Goal: Information Seeking & Learning: Learn about a topic

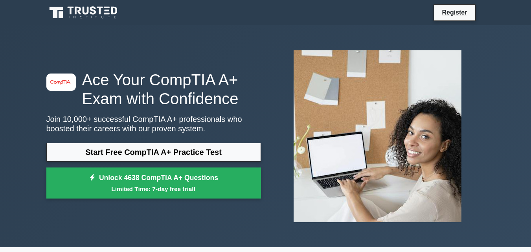
click at [263, 217] on div "image/svg+xml Ace Your CompTIA A+ Exam with Confidence Join 10,000+ successful …" at bounding box center [266, 136] width 448 height 184
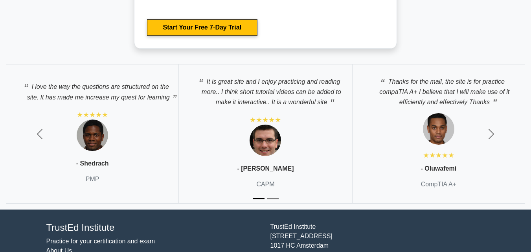
scroll to position [2368, 0]
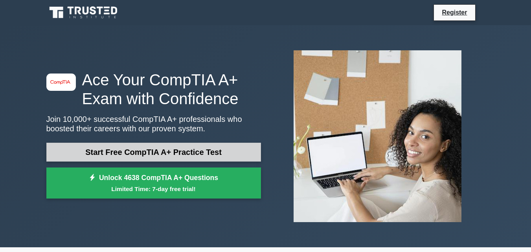
click at [229, 146] on link "Start Free CompTIA A+ Practice Test" at bounding box center [153, 152] width 215 height 19
